Goal: Transaction & Acquisition: Book appointment/travel/reservation

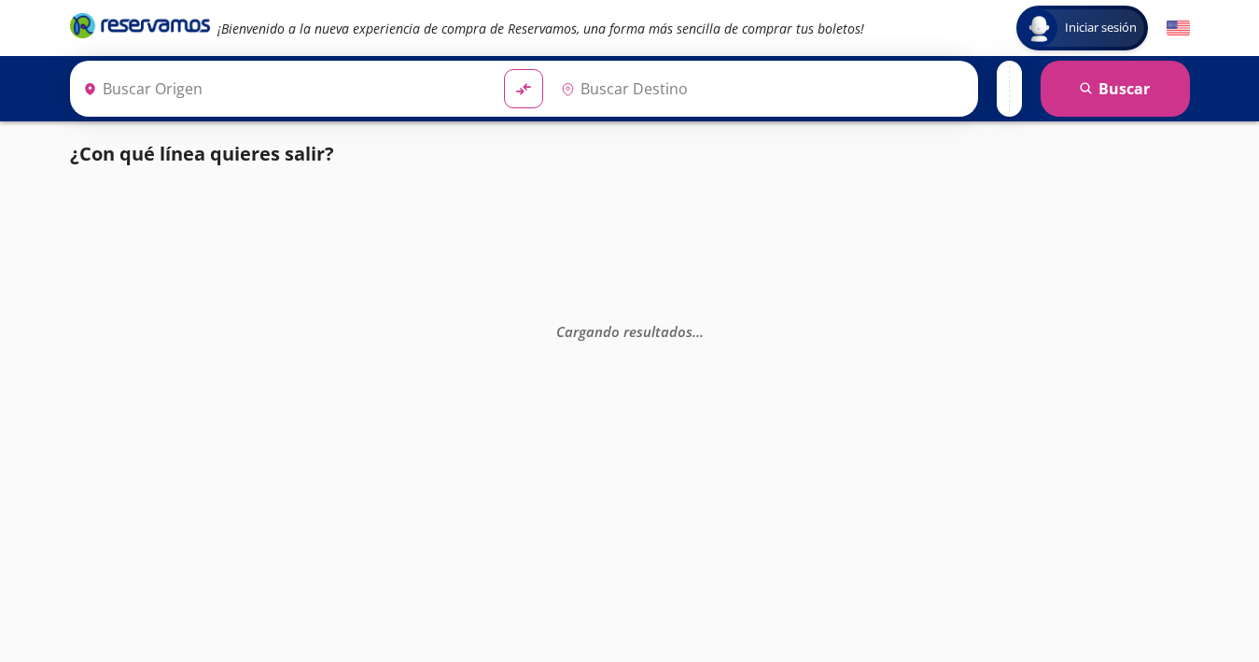
type input "[GEOGRAPHIC_DATA], [GEOGRAPHIC_DATA]"
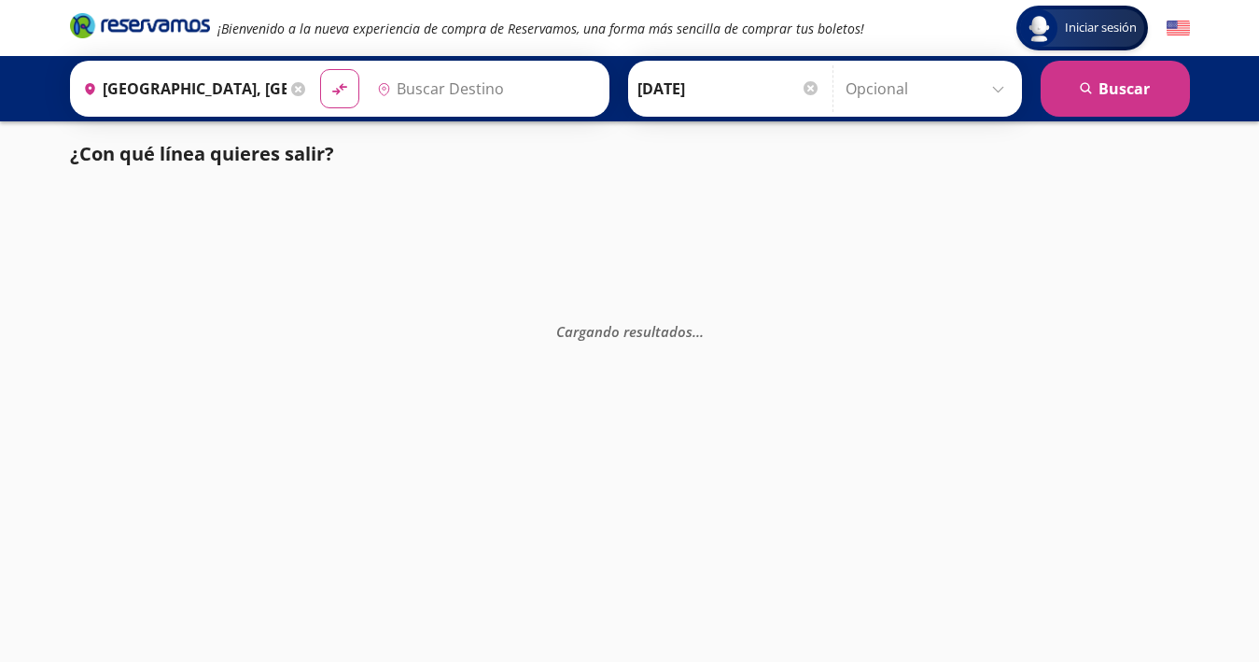
type input "Sayulita, Nayarit"
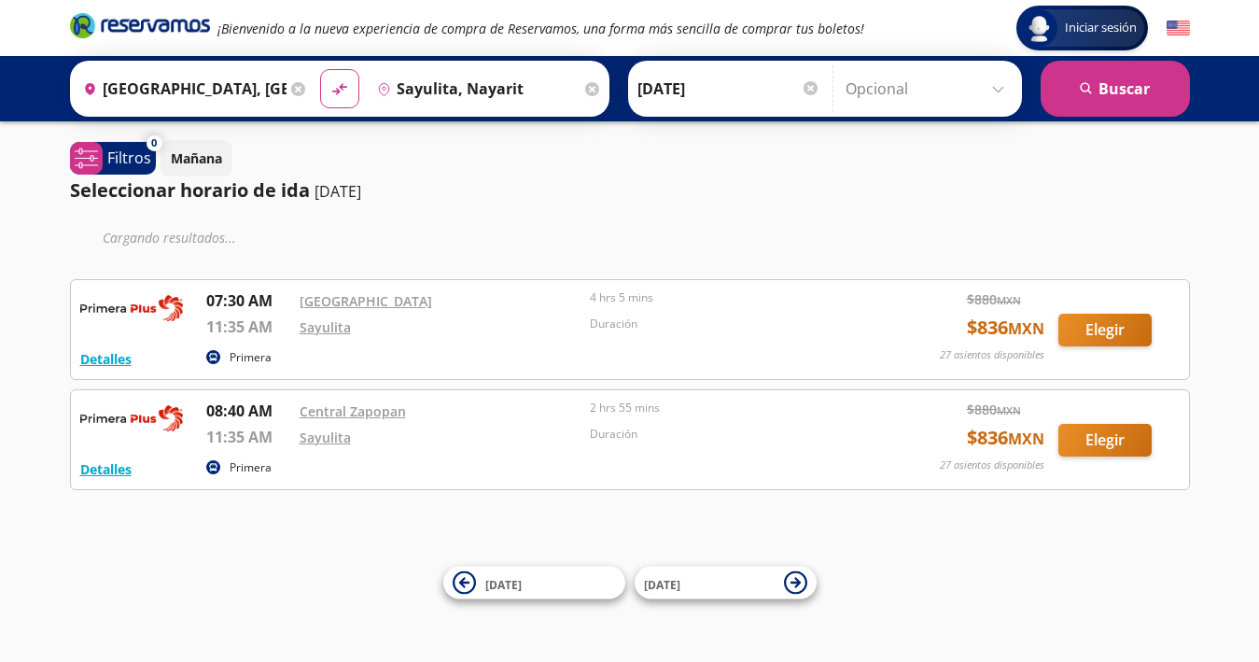
click at [1176, 35] on img at bounding box center [1178, 28] width 23 height 23
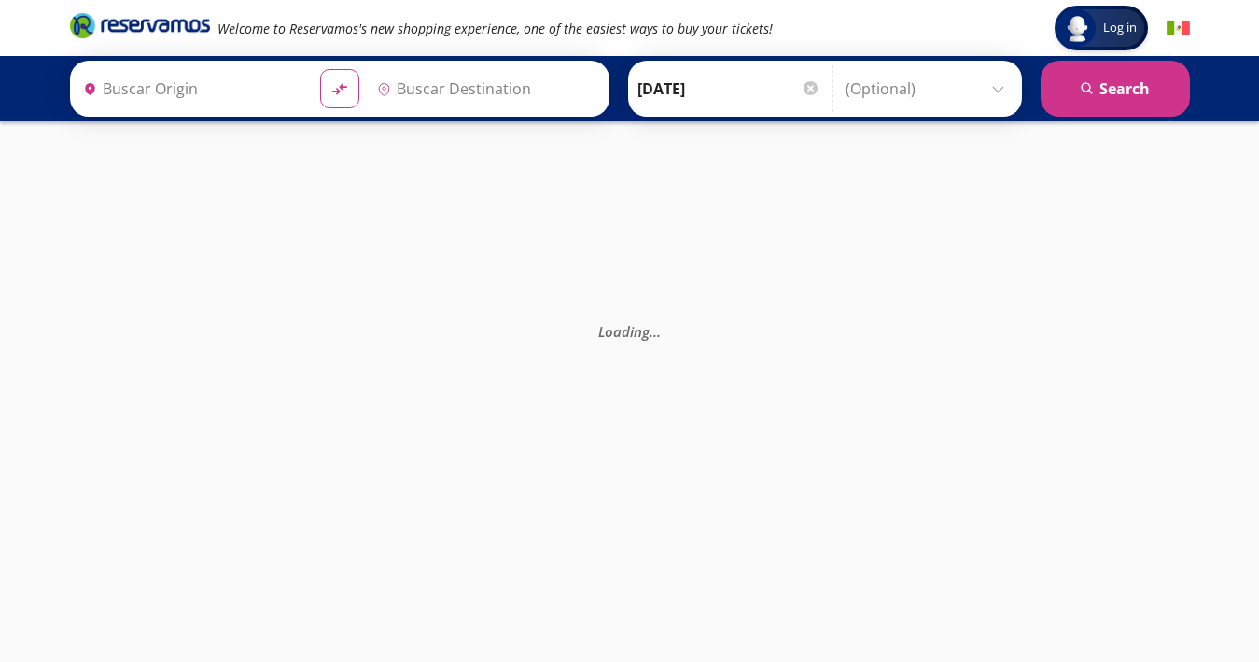
type input "[GEOGRAPHIC_DATA], [GEOGRAPHIC_DATA]"
type input "Sayulita, Nayarit"
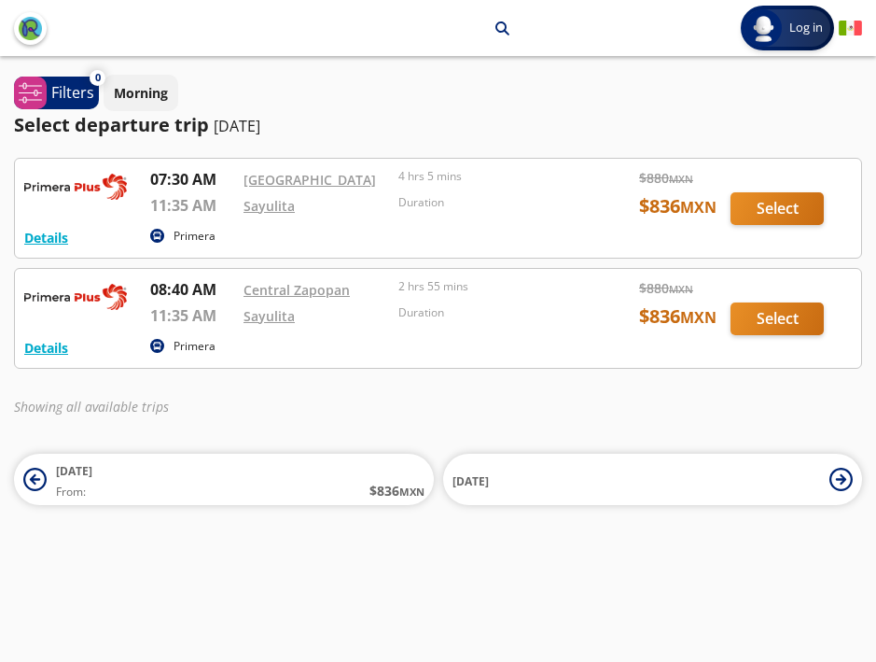
click at [771, 319] on div at bounding box center [438, 318] width 847 height 99
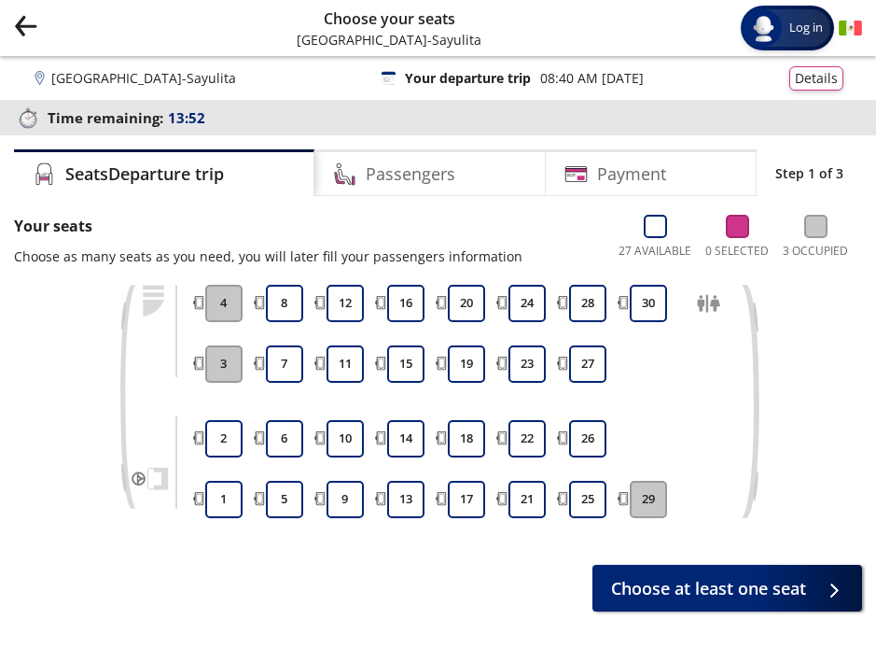
click at [214, 302] on button "4" at bounding box center [223, 303] width 37 height 37
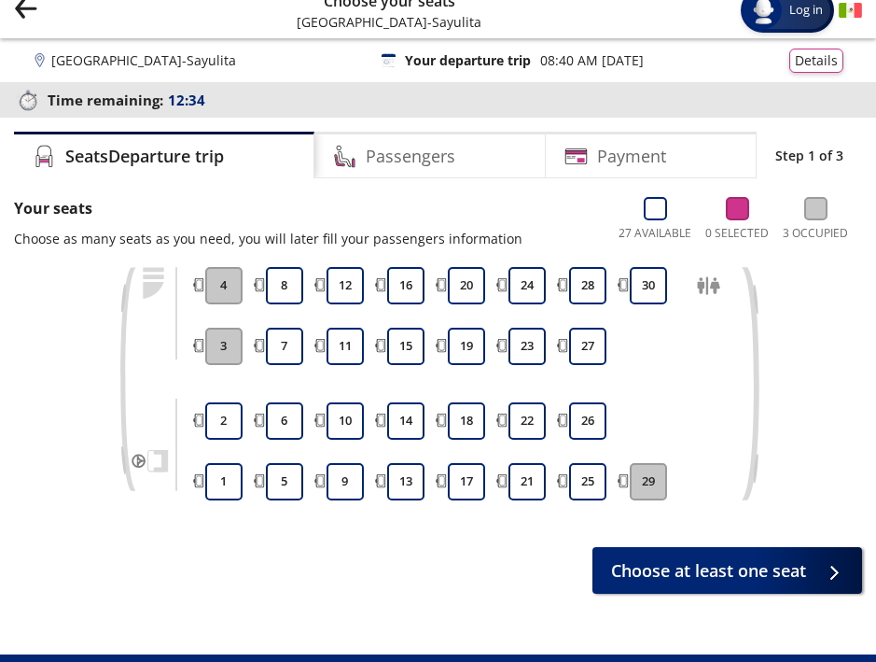
scroll to position [21, 0]
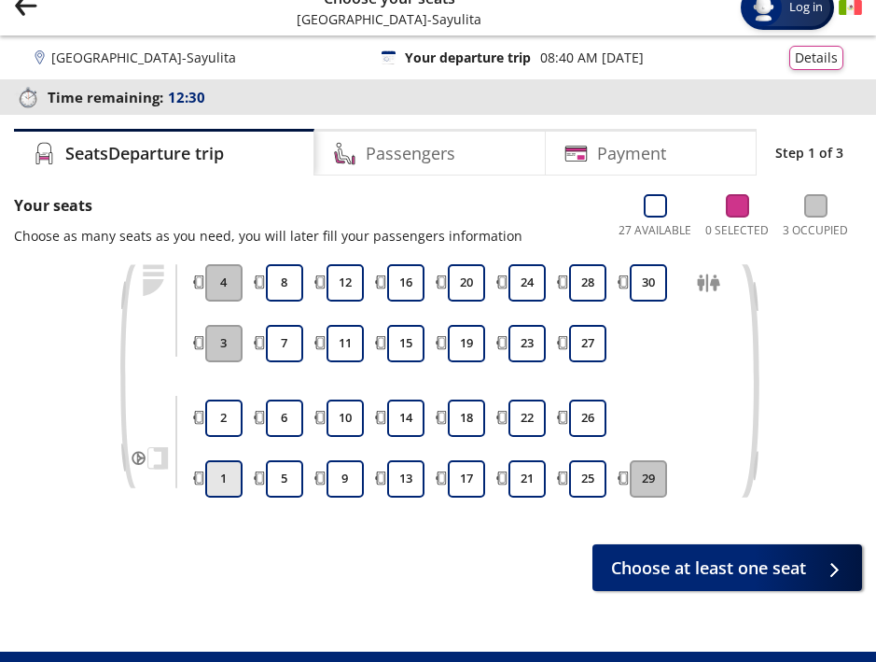
click at [231, 485] on button "1" at bounding box center [223, 478] width 37 height 37
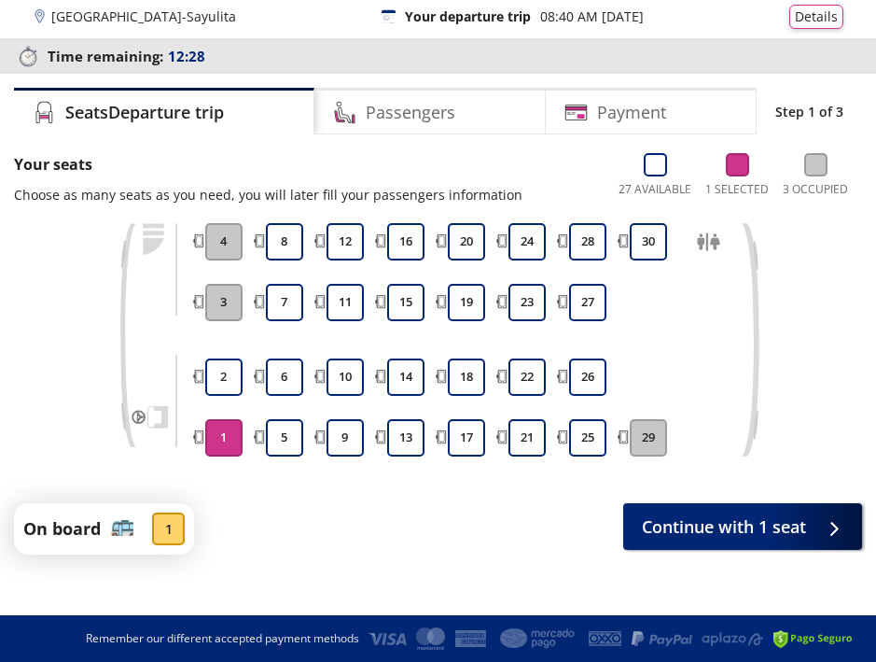
scroll to position [62, 0]
click at [708, 547] on div "On board 1 Continue with 1 seat" at bounding box center [438, 528] width 848 height 51
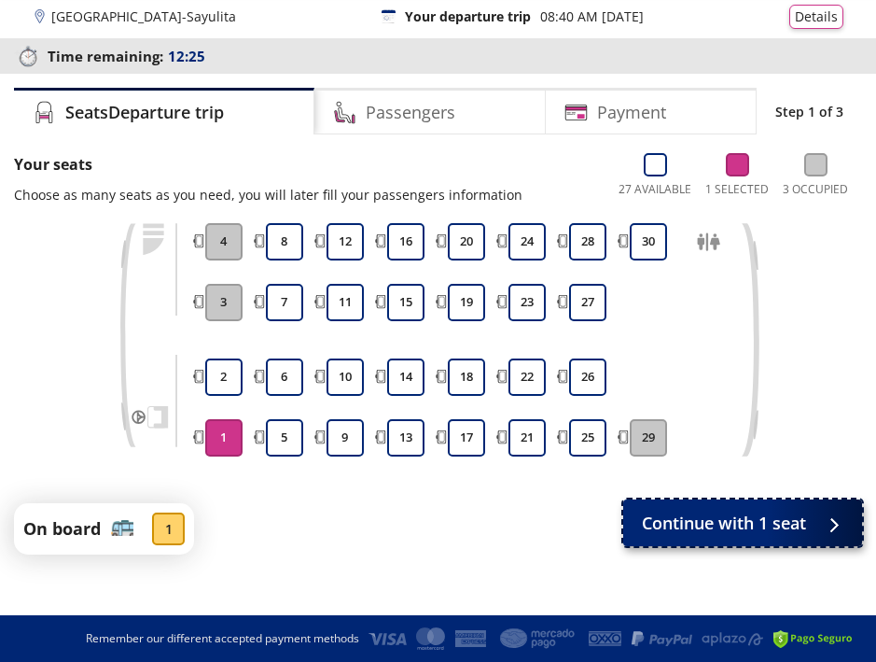
click at [704, 524] on span "Continue with 1 seat" at bounding box center [724, 523] width 164 height 25
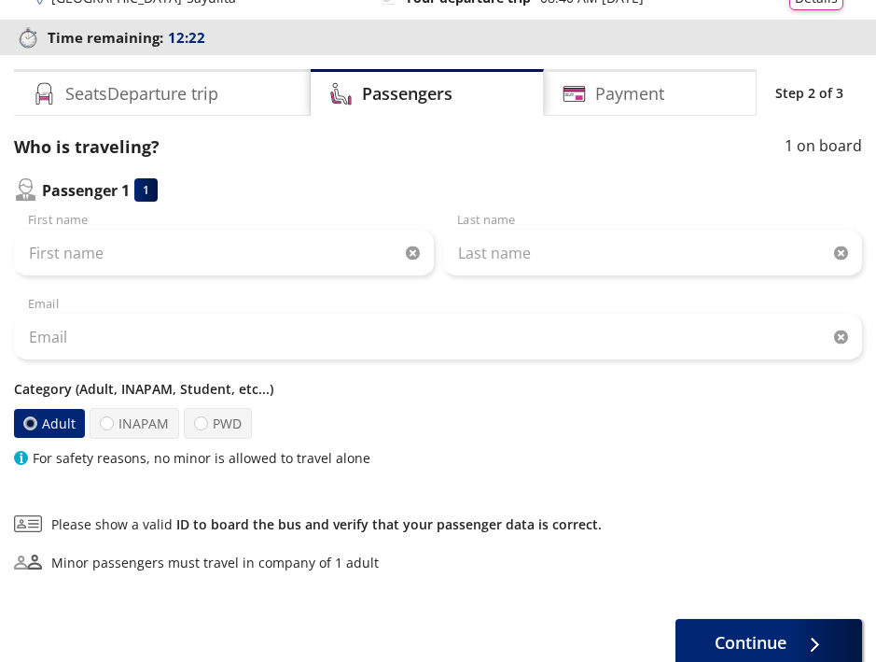
scroll to position [78, 0]
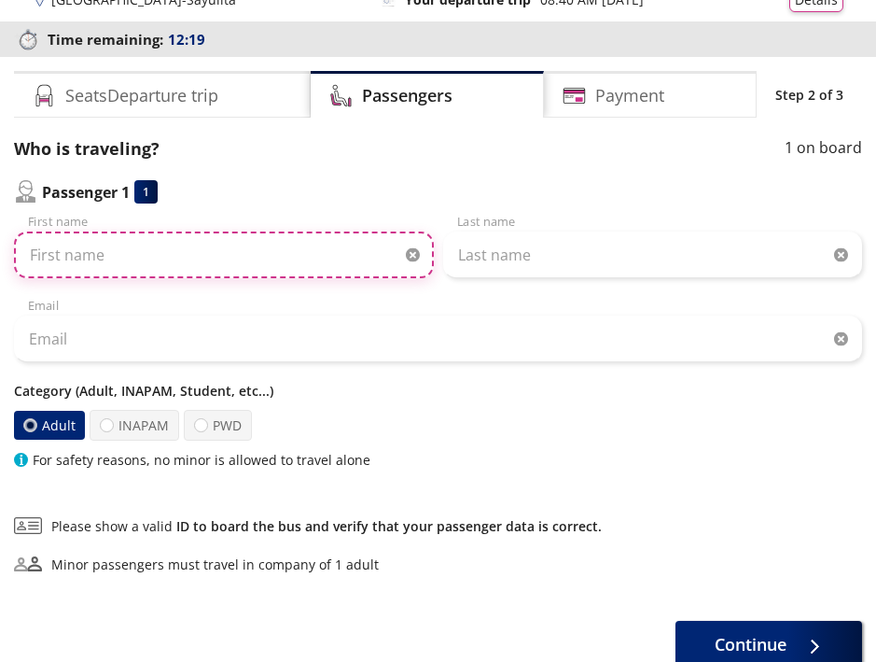
click at [265, 255] on input "First name" at bounding box center [224, 254] width 420 height 47
type input "[PERSON_NAME]"
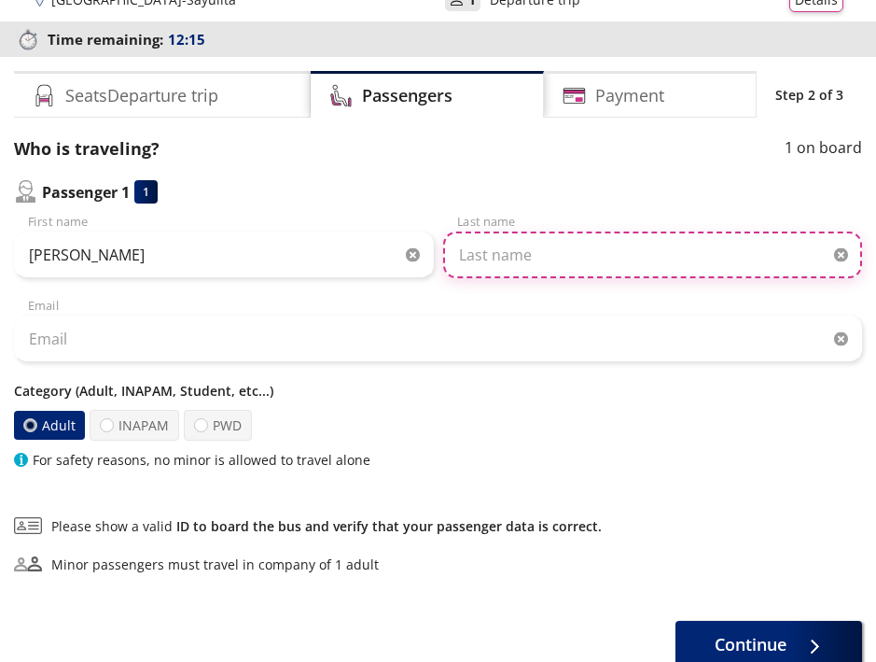
click at [606, 259] on input "Last name" at bounding box center [653, 254] width 420 height 47
click at [606, 258] on input "[PERSON_NAME]" at bounding box center [653, 254] width 420 height 47
type input "[PERSON_NAME]"
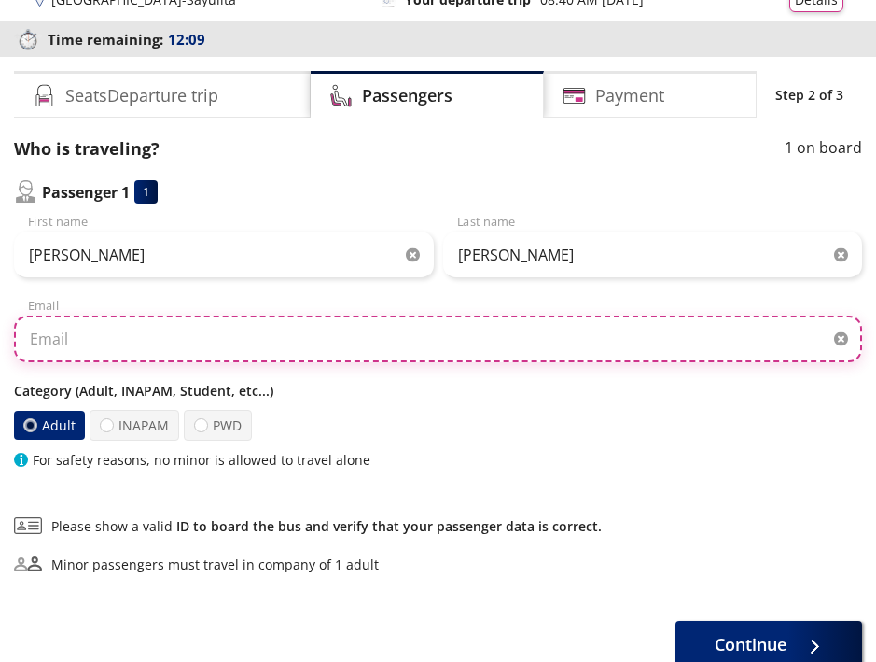
click at [310, 336] on input "Email" at bounding box center [438, 338] width 848 height 47
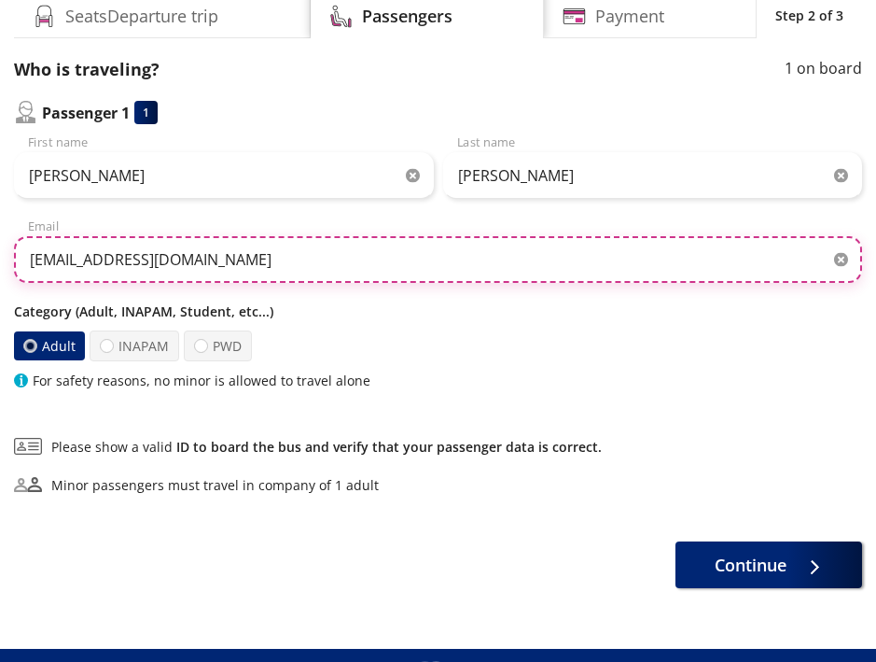
scroll to position [191, 0]
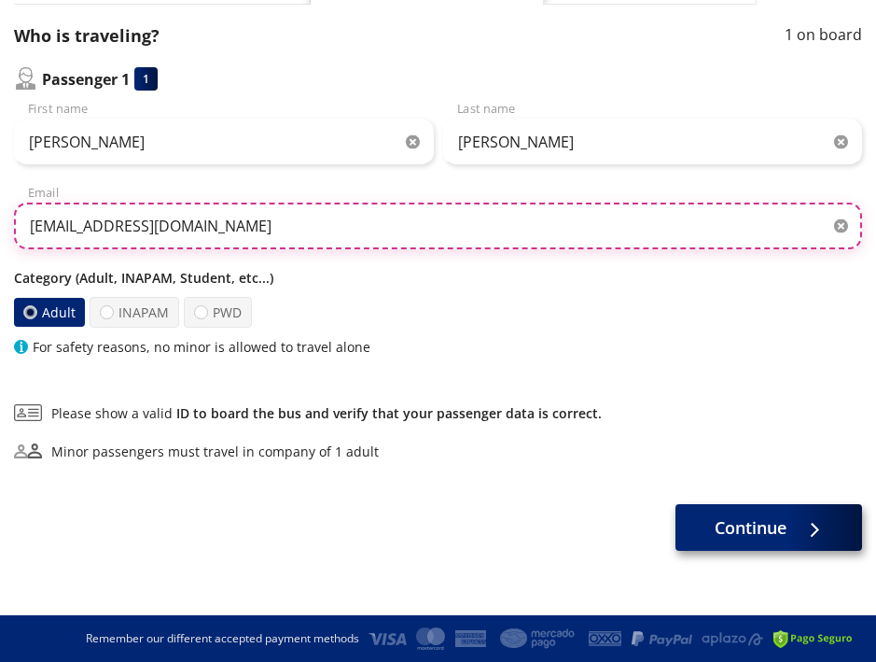
type input "[EMAIL_ADDRESS][DOMAIN_NAME]"
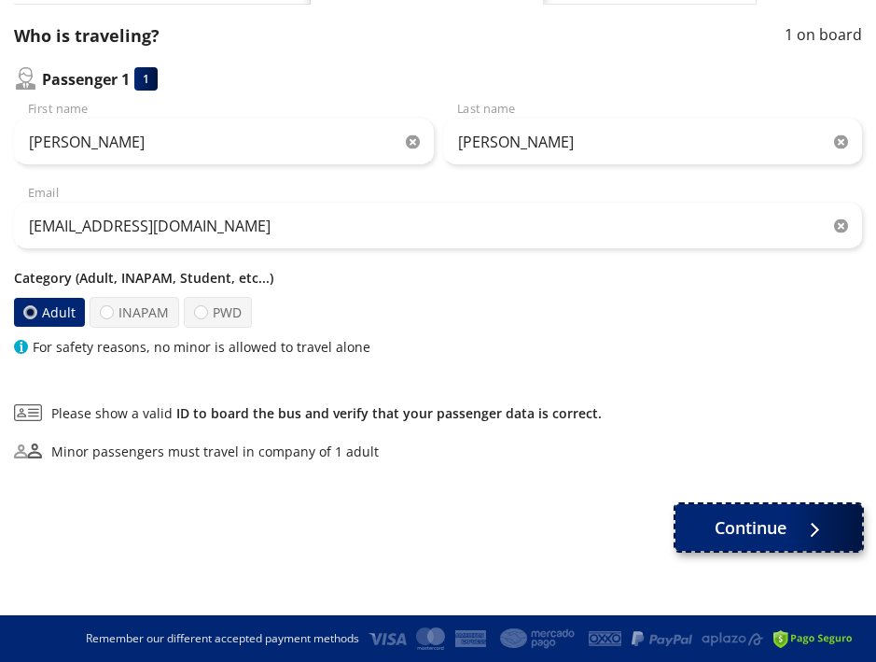
click at [782, 533] on span "Continue" at bounding box center [751, 527] width 72 height 25
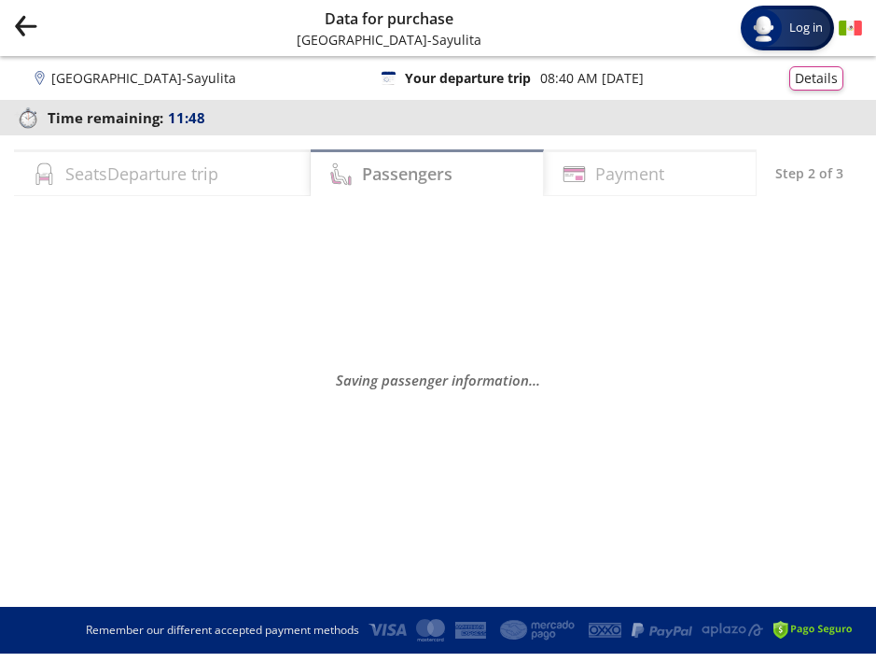
scroll to position [0, 0]
select select "MX"
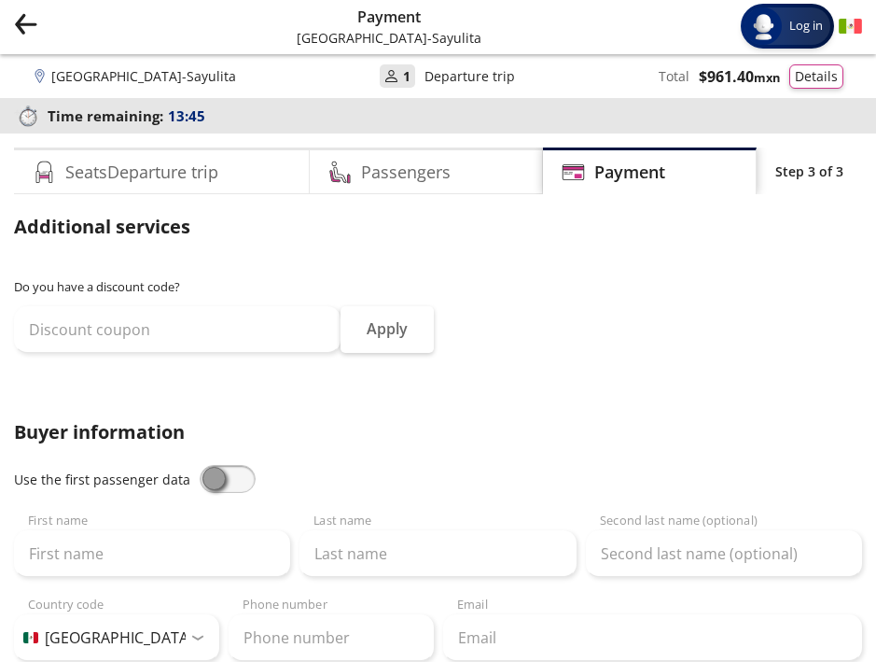
scroll to position [10, 0]
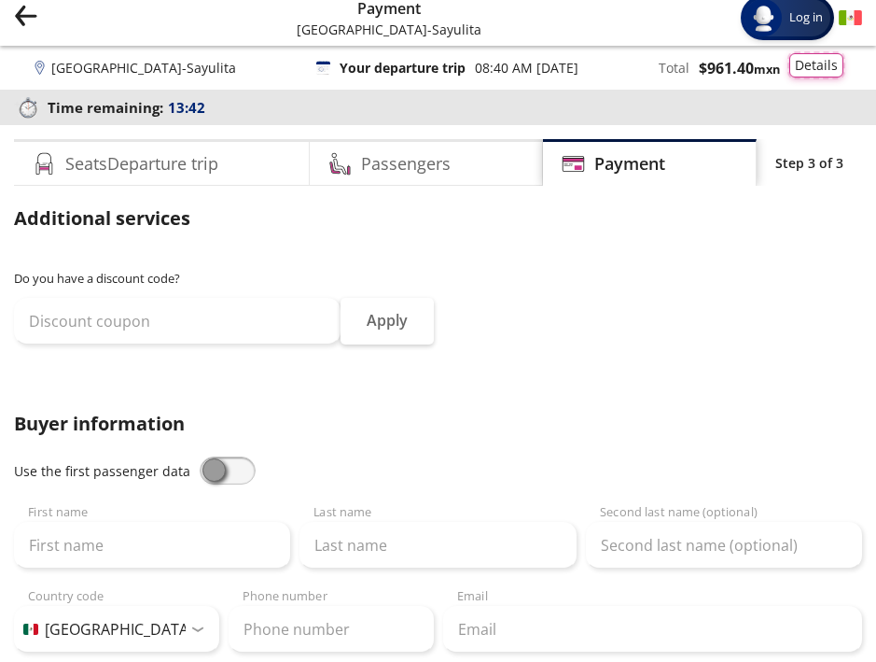
click at [830, 70] on button "Details" at bounding box center [817, 65] width 54 height 24
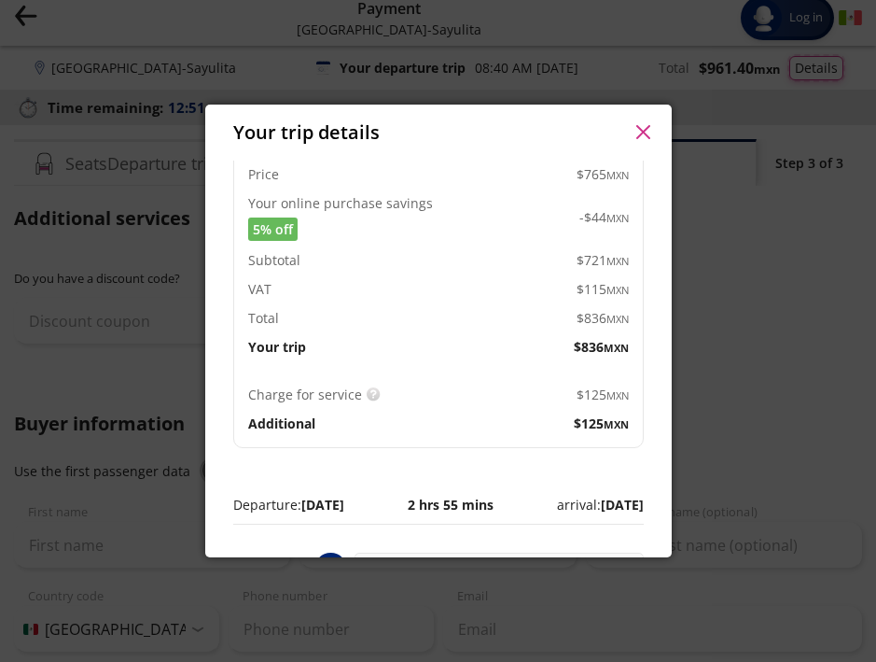
scroll to position [119, 0]
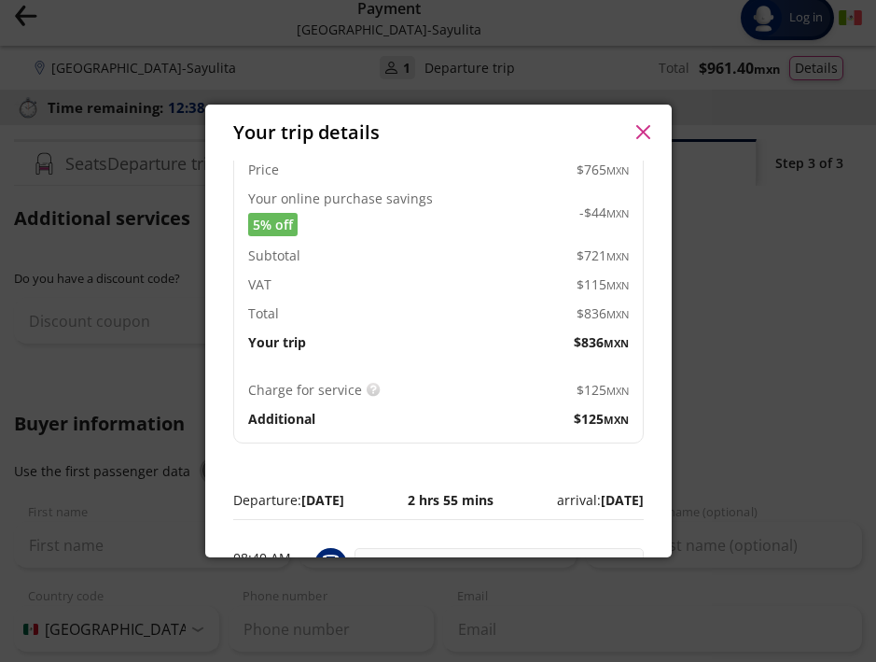
click at [642, 129] on icon "button" at bounding box center [644, 132] width 14 height 14
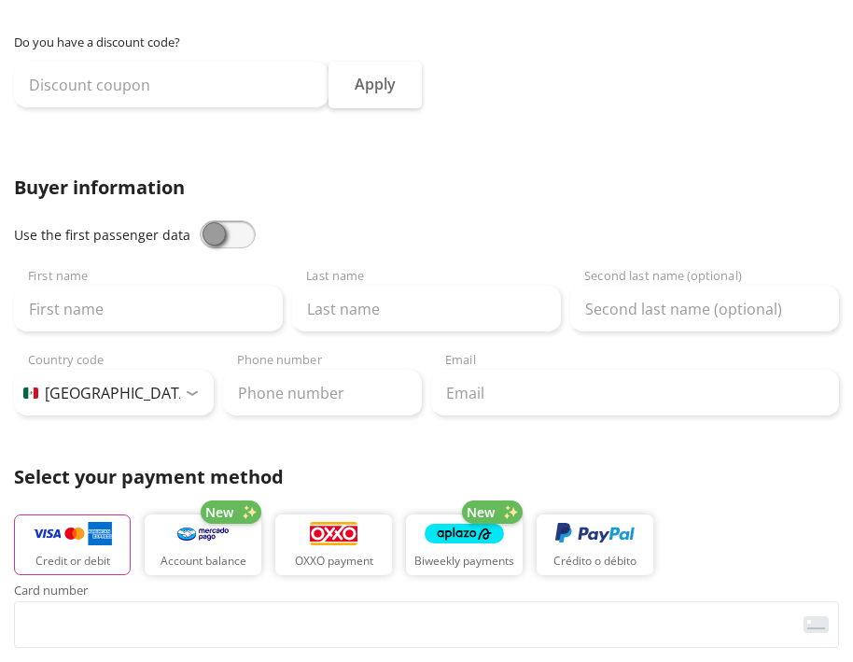
scroll to position [0, 0]
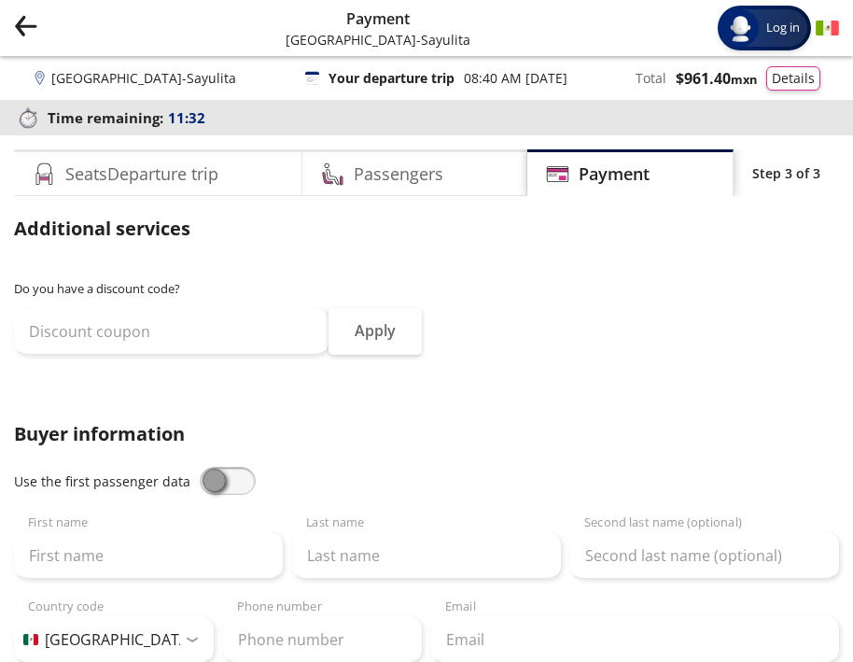
click at [21, 28] on icon "Group 9 Created with Sketch." at bounding box center [25, 25] width 23 height 23
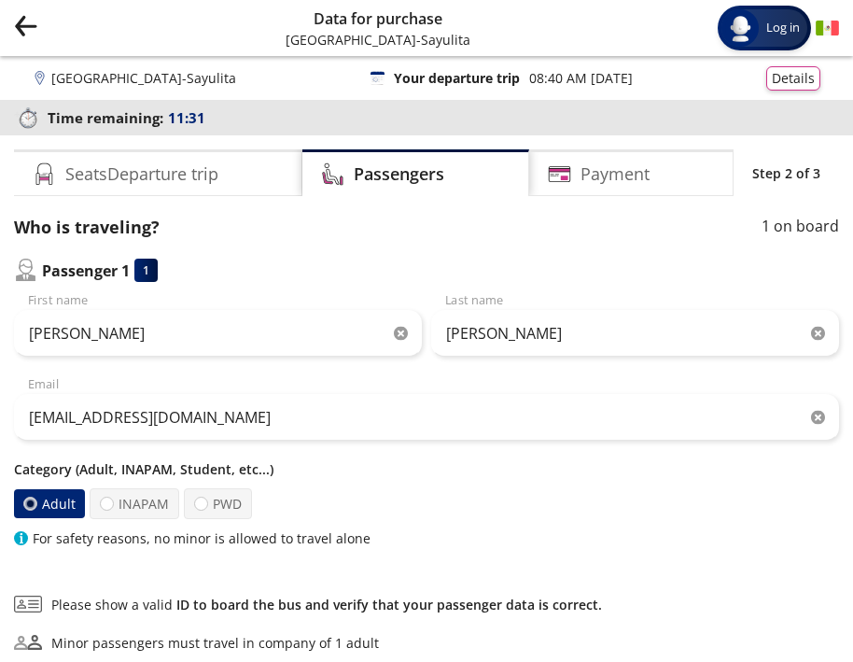
click at [21, 28] on icon "Group 9 Created with Sketch." at bounding box center [25, 25] width 23 height 23
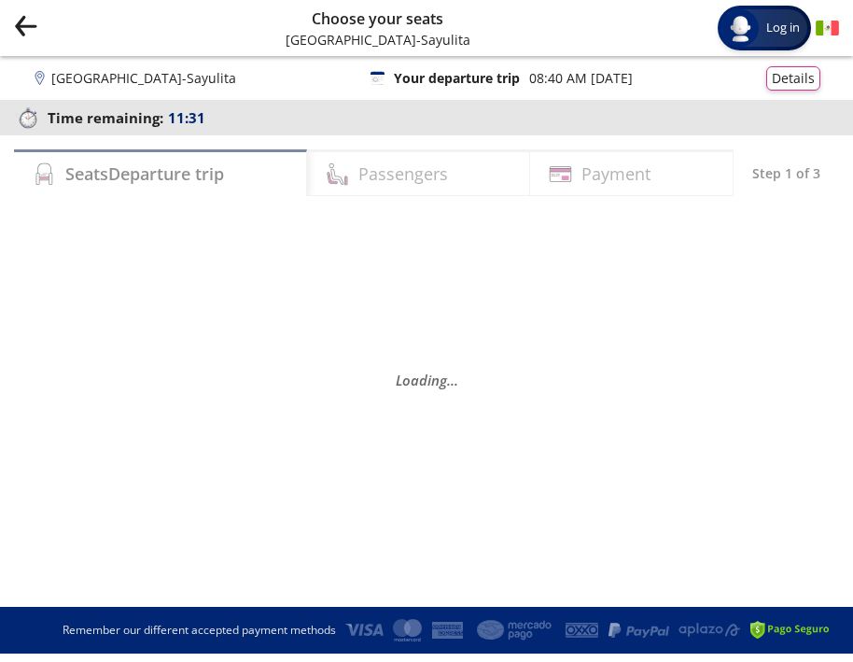
click at [21, 28] on icon "Group 9 Created with Sketch." at bounding box center [25, 25] width 23 height 23
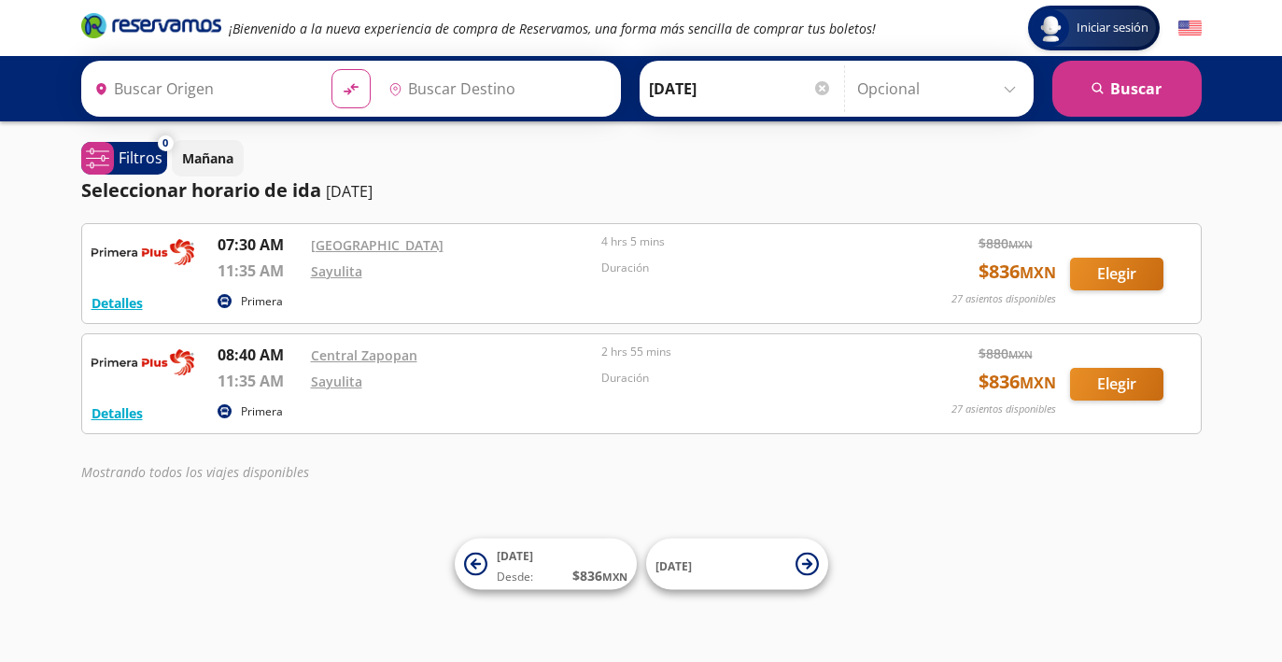
type input "[GEOGRAPHIC_DATA], [GEOGRAPHIC_DATA]"
type input "Sayulita, Nayarit"
